Goal: Check status: Check status

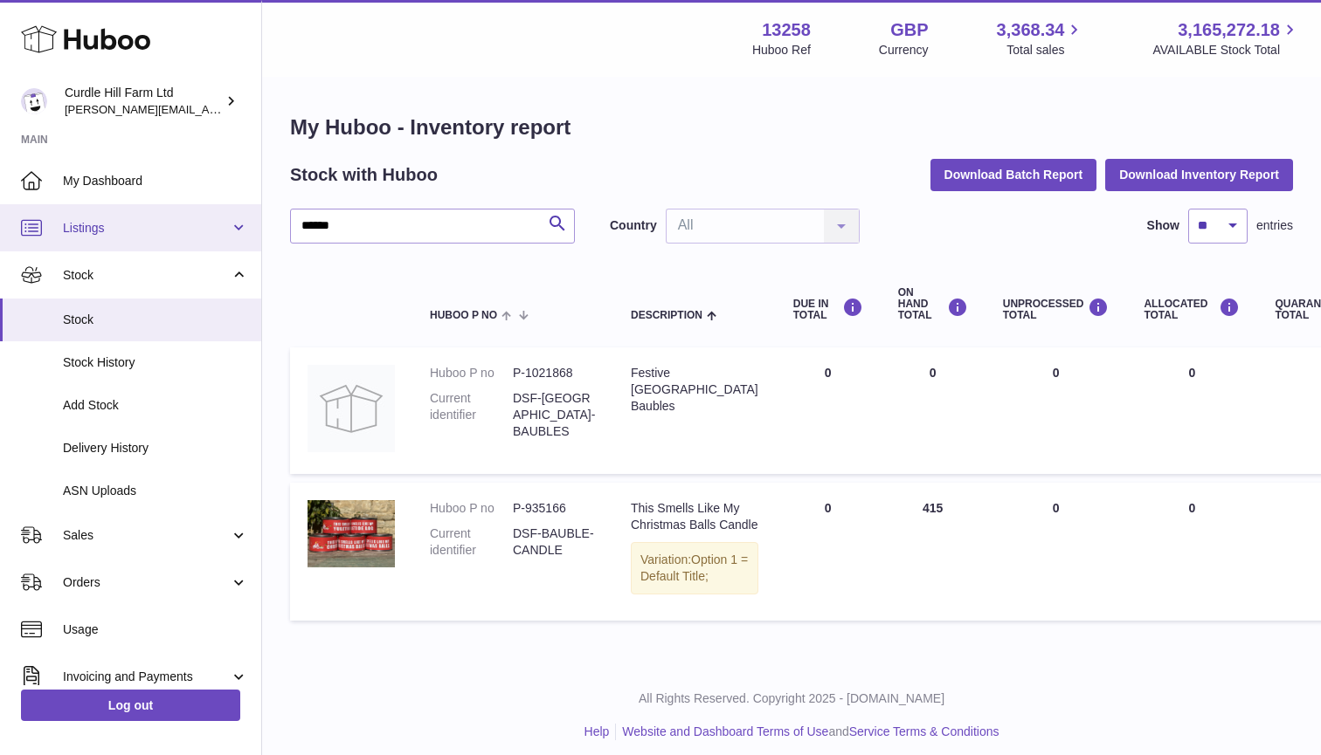
click at [113, 209] on link "Listings" at bounding box center [130, 227] width 261 height 47
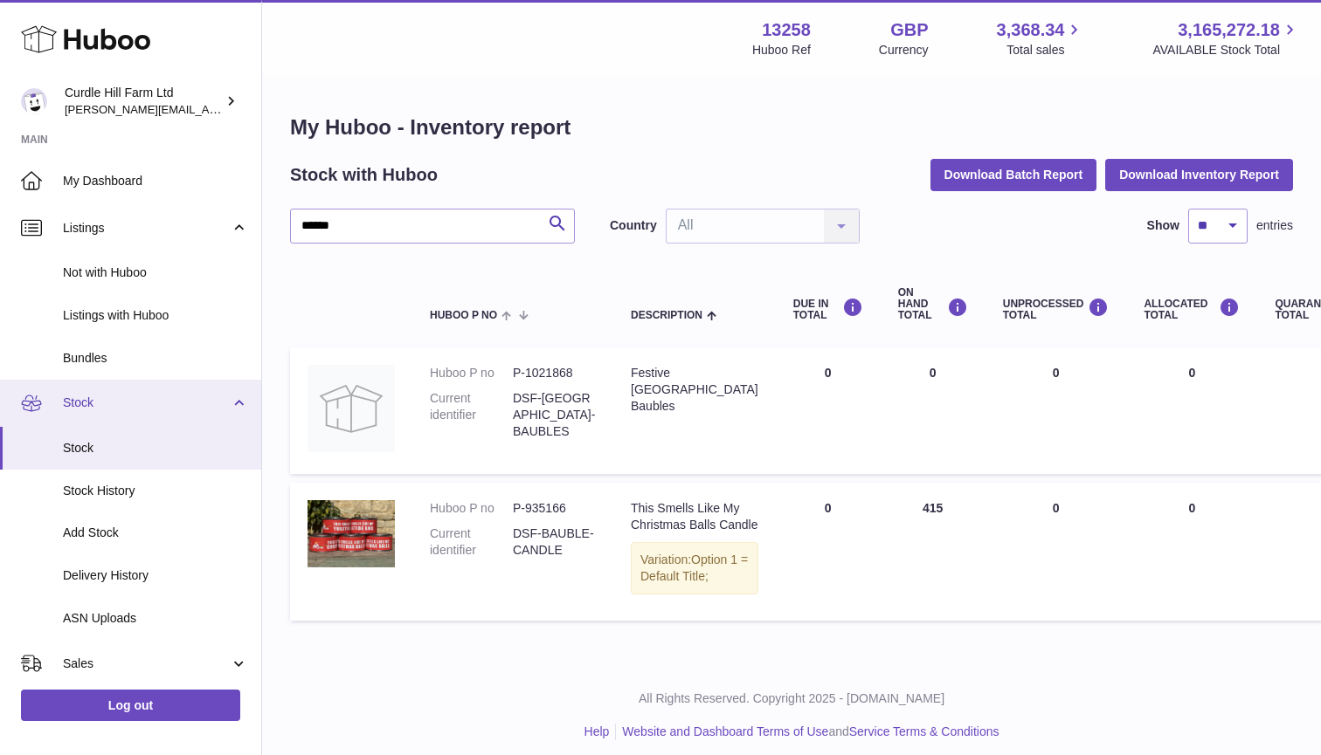
click at [101, 395] on span "Stock" at bounding box center [146, 403] width 167 height 17
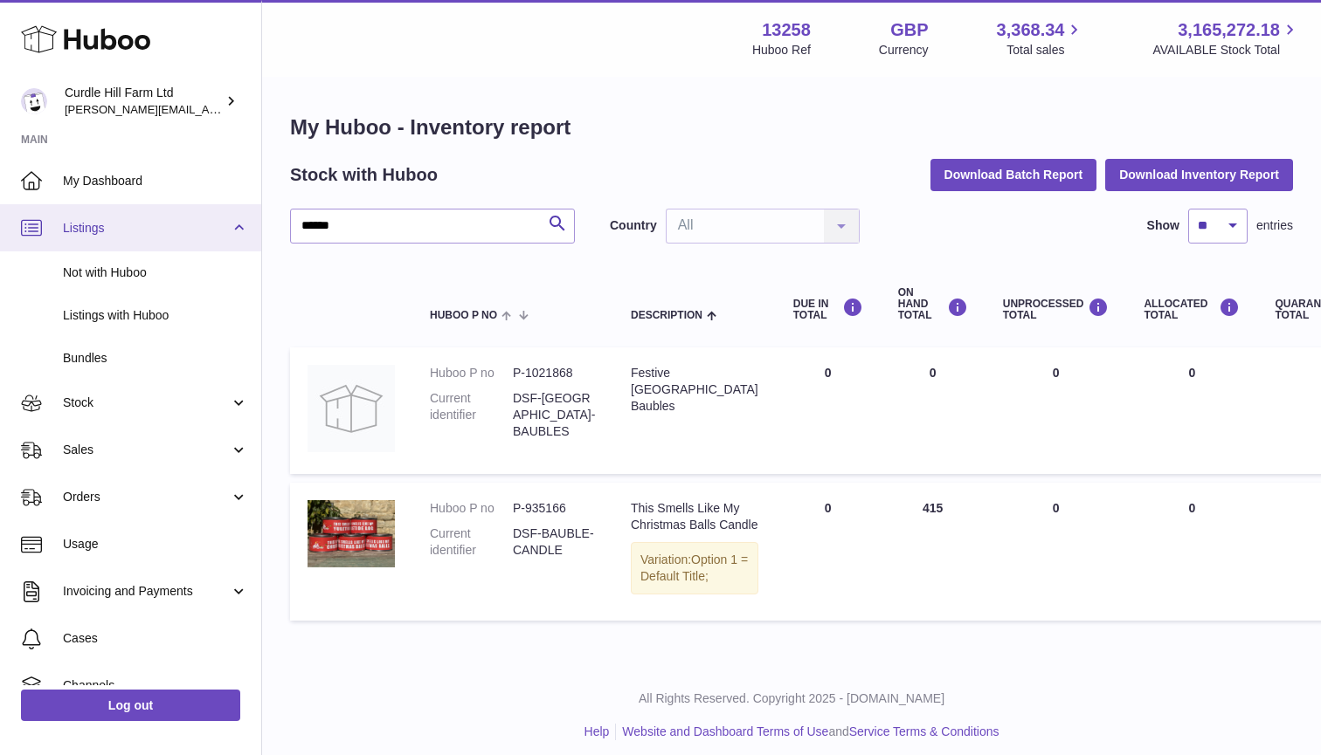
click at [130, 220] on span "Listings" at bounding box center [146, 228] width 167 height 17
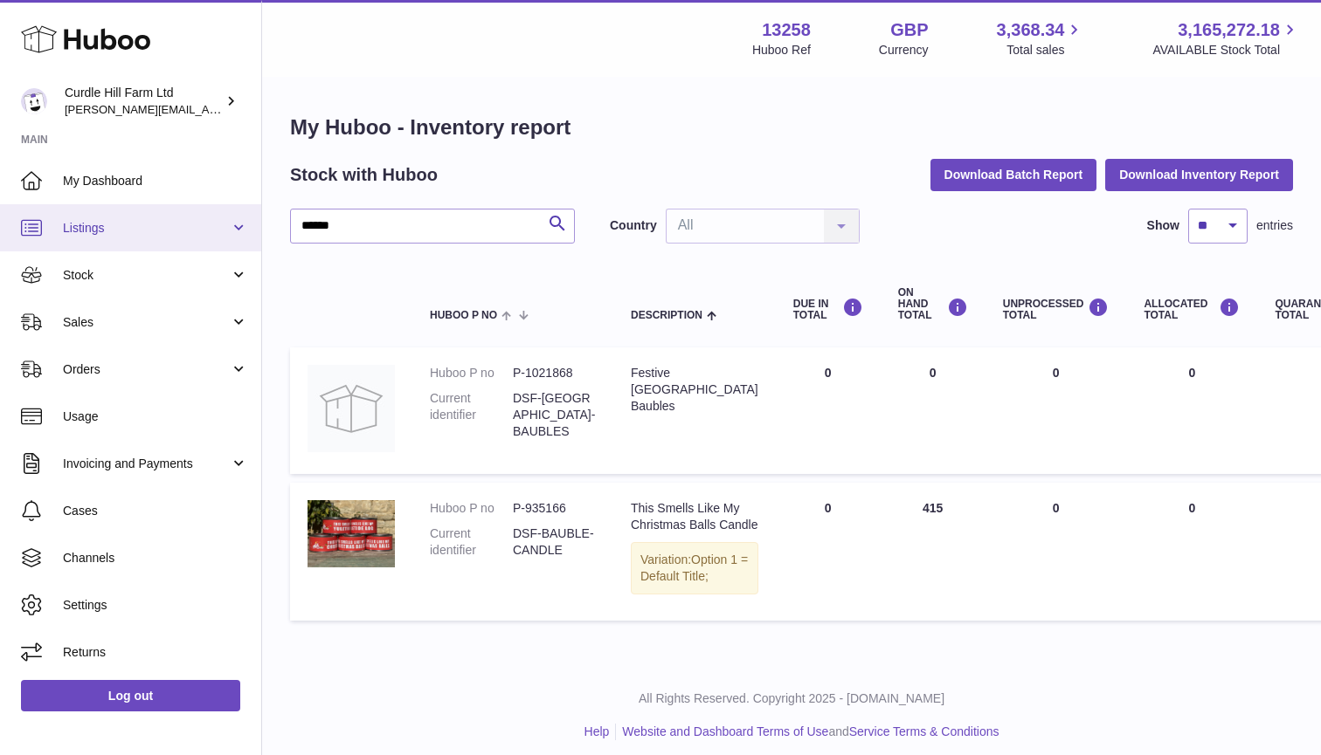
click at [93, 239] on link "Listings" at bounding box center [130, 227] width 261 height 47
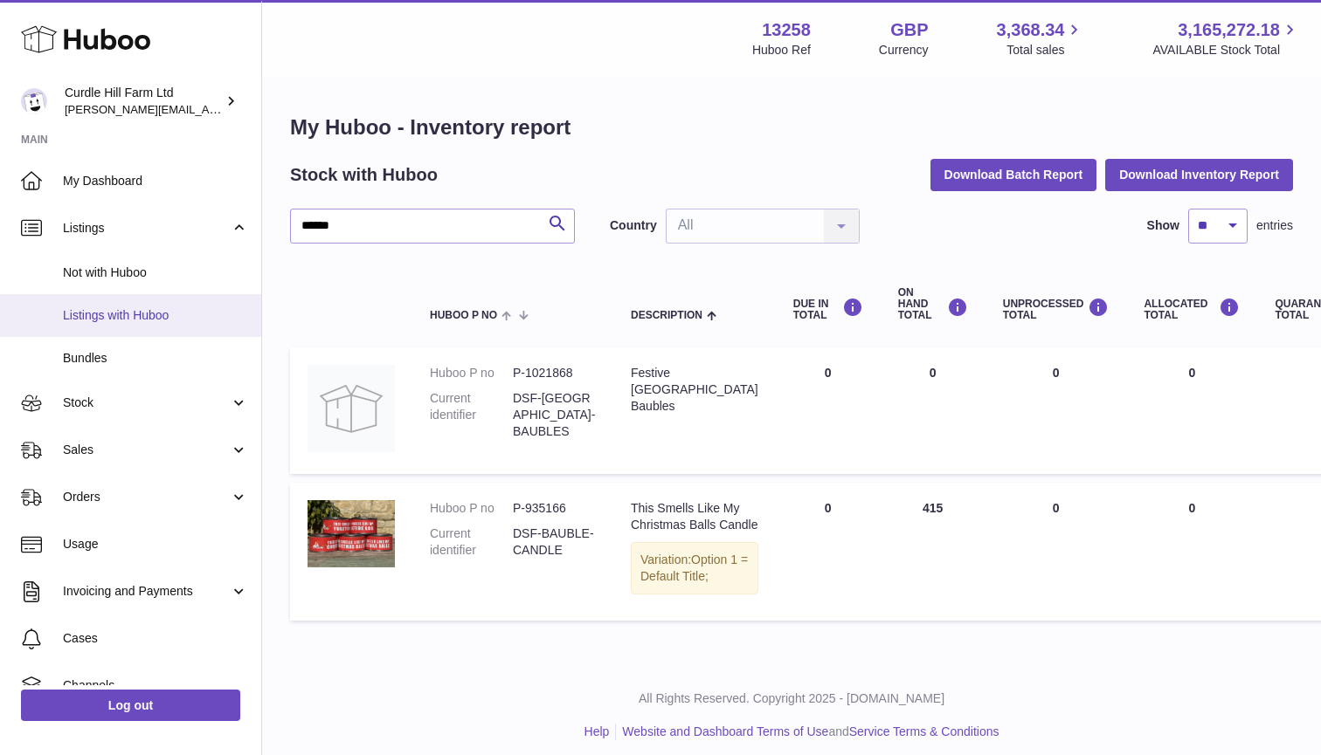
click at [99, 304] on link "Listings with Huboo" at bounding box center [130, 315] width 261 height 43
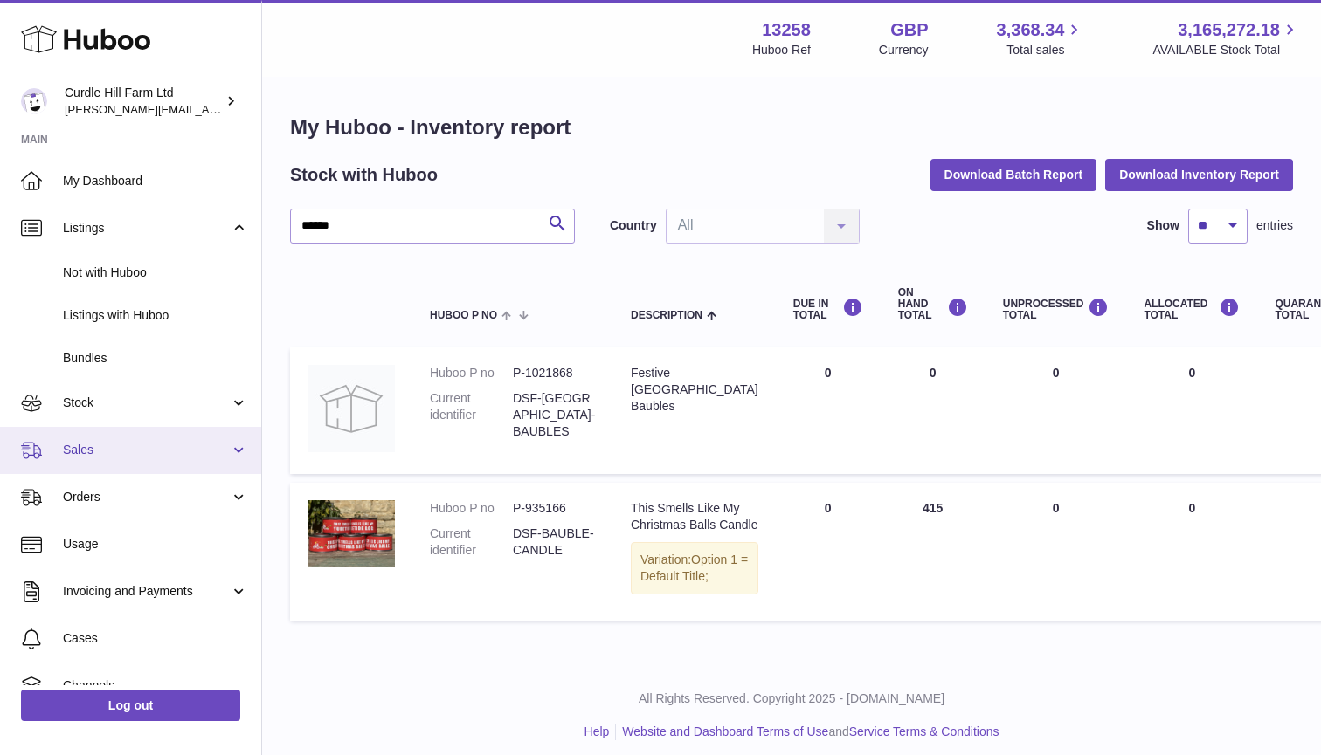
click at [91, 466] on link "Sales" at bounding box center [130, 450] width 261 height 47
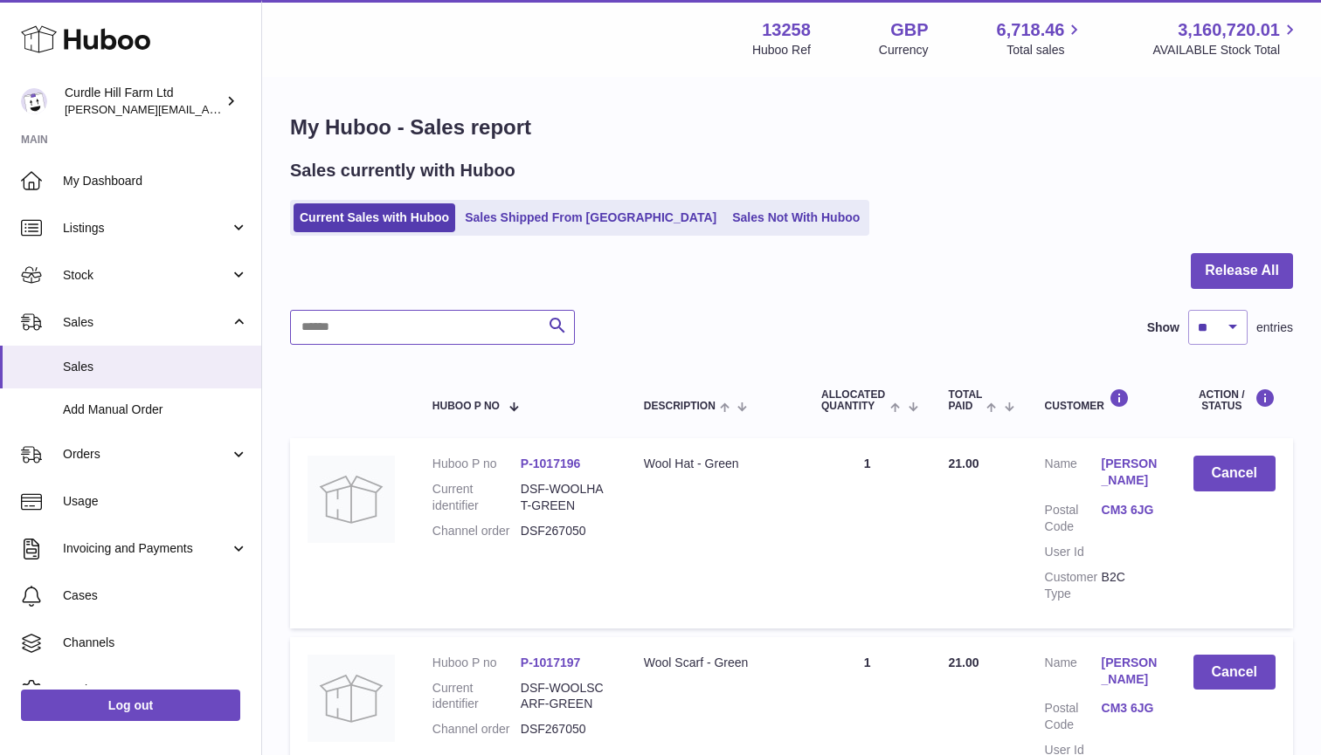
click at [371, 335] on input "text" at bounding box center [432, 327] width 285 height 35
paste input "*********"
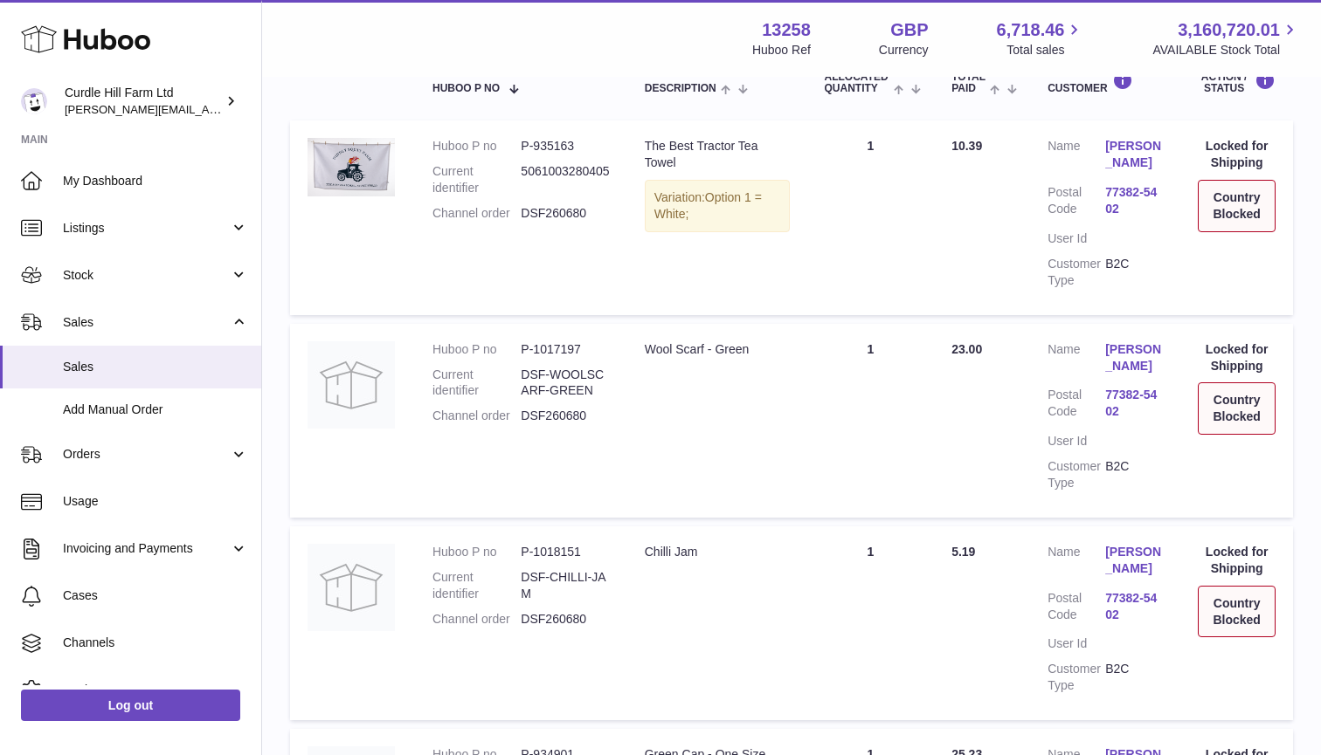
scroll to position [295, 0]
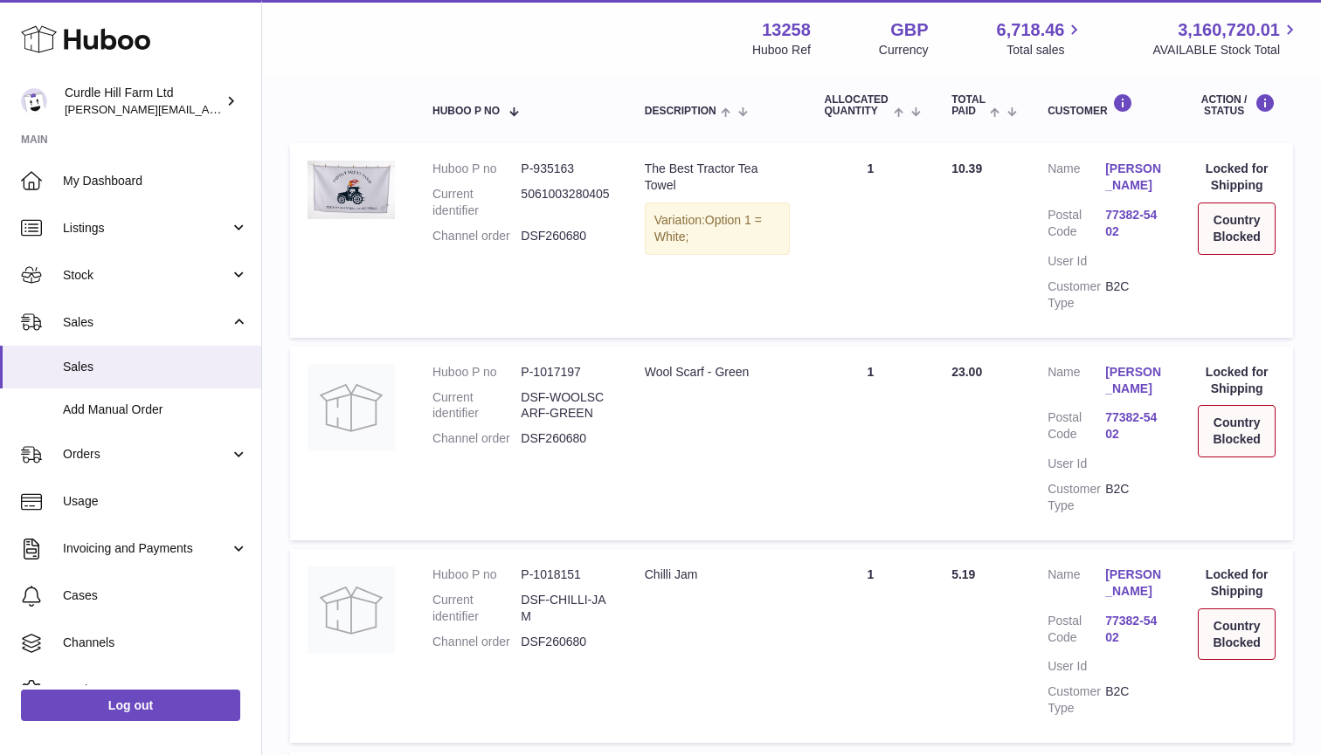
type input "*********"
click at [1238, 364] on div "Locked for Shipping" at bounding box center [1236, 380] width 78 height 33
